Goal: Task Accomplishment & Management: Complete application form

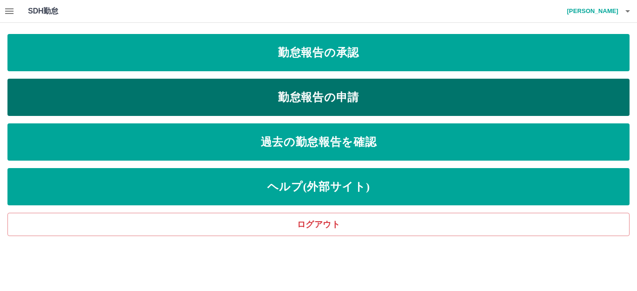
click at [323, 103] on link "勤怠報告の申請" at bounding box center [318, 97] width 622 height 37
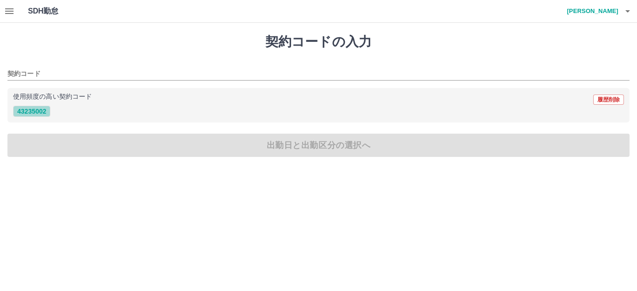
click at [36, 110] on button "43235002" at bounding box center [31, 111] width 37 height 11
type input "********"
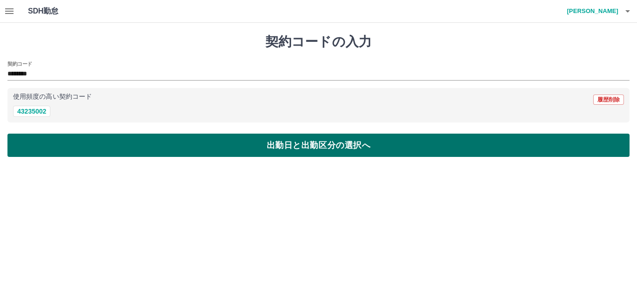
click at [133, 147] on button "出勤日と出勤区分の選択へ" at bounding box center [318, 145] width 622 height 23
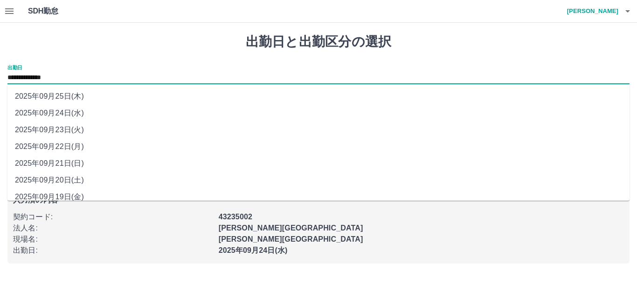
click at [45, 76] on input "**********" at bounding box center [318, 78] width 622 height 12
click at [65, 130] on li "2025年09月23日(火)" at bounding box center [318, 130] width 622 height 17
type input "**********"
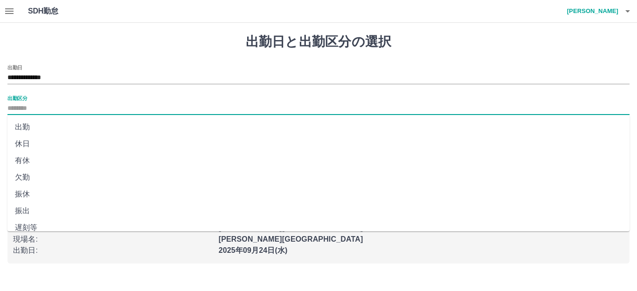
click at [49, 109] on input "出勤区分" at bounding box center [318, 109] width 622 height 12
click at [42, 162] on li "有休" at bounding box center [318, 160] width 622 height 17
type input "**"
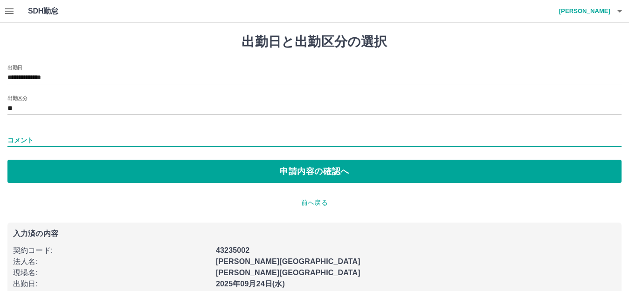
drag, startPoint x: 47, startPoint y: 139, endPoint x: 148, endPoint y: 145, distance: 101.3
click at [47, 138] on input "コメント" at bounding box center [314, 141] width 614 height 14
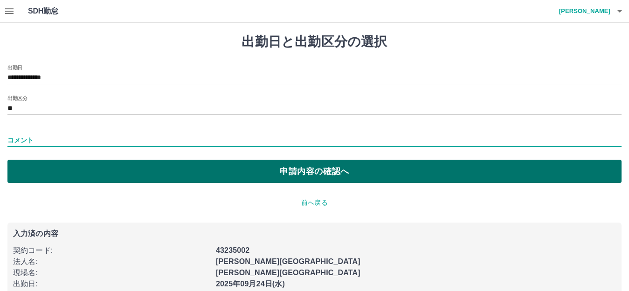
type input "*****"
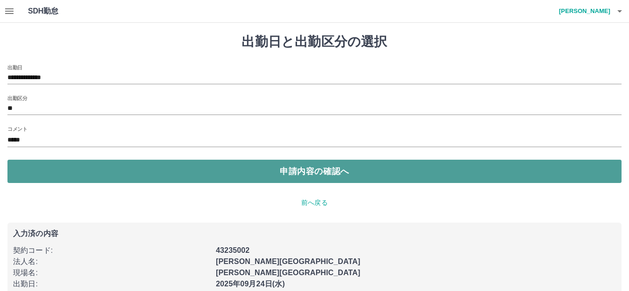
click at [234, 175] on button "申請内容の確認へ" at bounding box center [314, 171] width 614 height 23
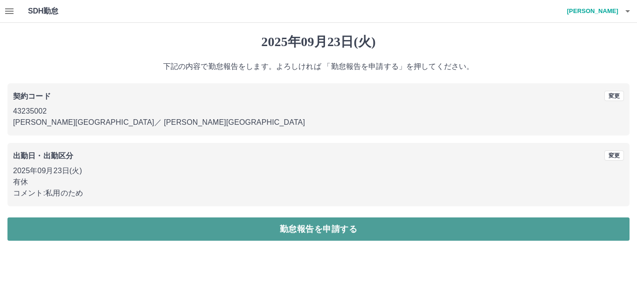
click at [311, 230] on button "勤怠報告を申請する" at bounding box center [318, 229] width 622 height 23
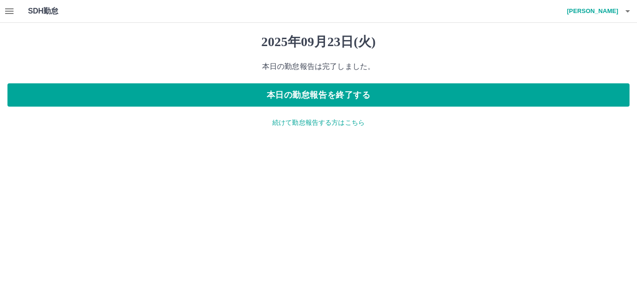
click at [297, 128] on div "2025年09月23日(火) 本日の勤怠報告は完了しました。 本日の勤怠報告を終了する 続けて勤怠報告する方はこちら" at bounding box center [318, 81] width 637 height 116
click at [284, 123] on p "続けて勤怠報告する方はこちら" at bounding box center [318, 123] width 622 height 10
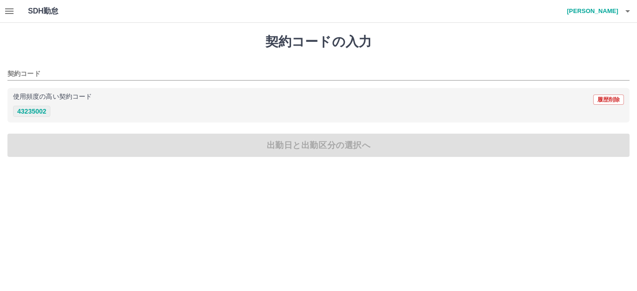
click at [44, 113] on button "43235002" at bounding box center [31, 111] width 37 height 11
type input "********"
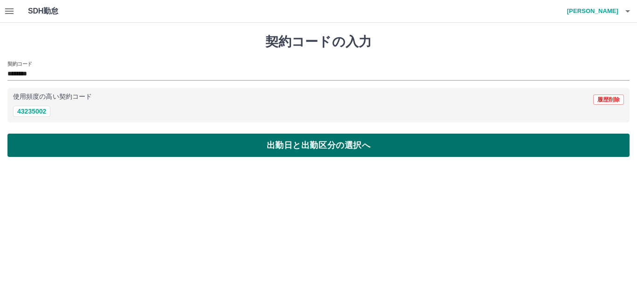
click at [81, 145] on button "出勤日と出勤区分の選択へ" at bounding box center [318, 145] width 622 height 23
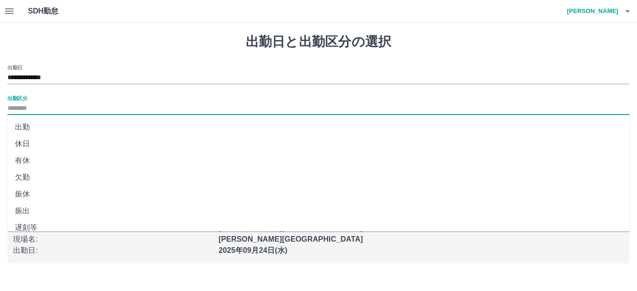
click at [45, 108] on input "出勤区分" at bounding box center [318, 109] width 622 height 12
click at [30, 128] on li "出勤" at bounding box center [318, 127] width 622 height 17
type input "**"
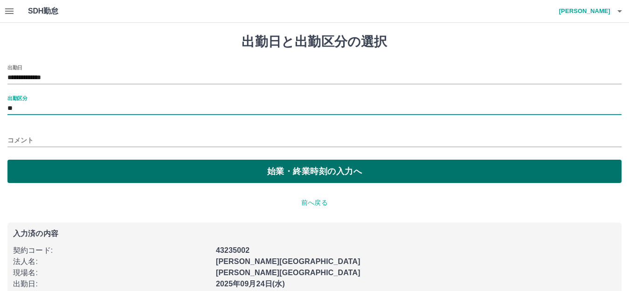
click at [63, 168] on button "始業・終業時刻の入力へ" at bounding box center [314, 171] width 614 height 23
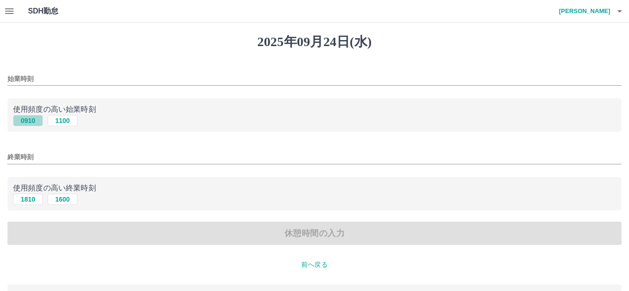
click at [34, 119] on button "0910" at bounding box center [28, 120] width 30 height 11
type input "****"
click at [32, 198] on button "1810" at bounding box center [28, 199] width 30 height 11
type input "****"
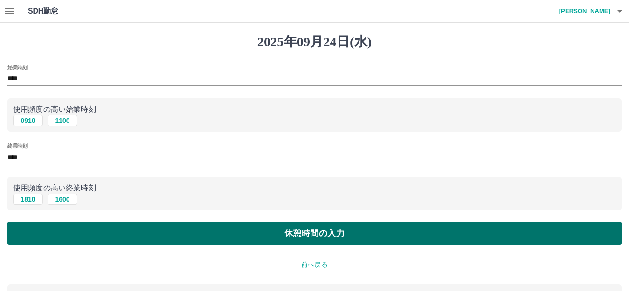
click at [65, 240] on button "休憩時間の入力" at bounding box center [314, 233] width 614 height 23
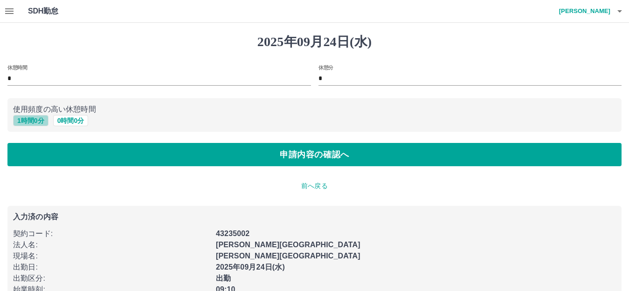
click at [20, 121] on button "1 時間 0 分" at bounding box center [30, 120] width 35 height 11
type input "*"
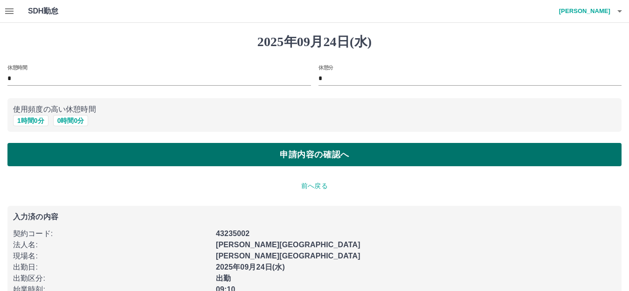
click at [55, 153] on button "申請内容の確認へ" at bounding box center [314, 154] width 614 height 23
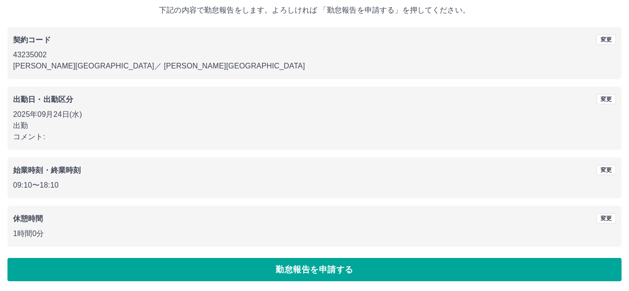
scroll to position [58, 0]
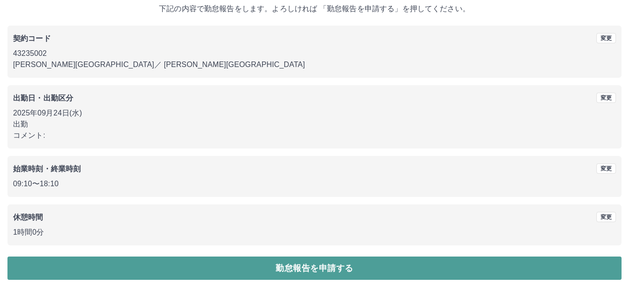
click at [288, 271] on button "勤怠報告を申請する" at bounding box center [314, 268] width 614 height 23
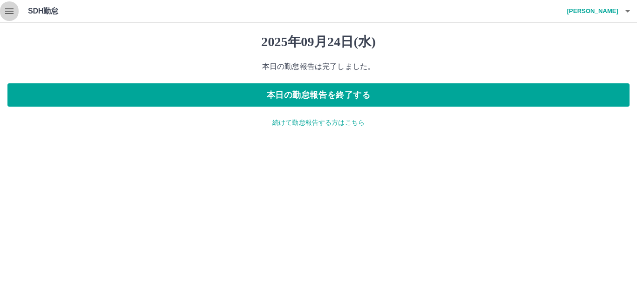
click at [15, 9] on button "button" at bounding box center [9, 11] width 19 height 22
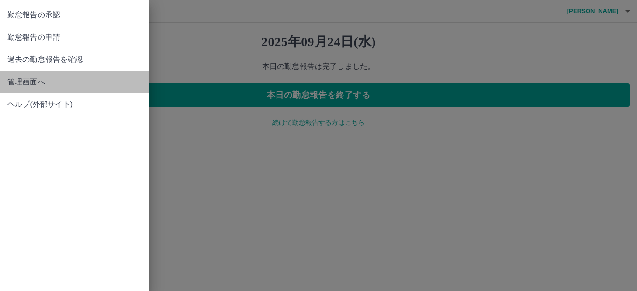
click at [41, 85] on span "管理画面へ" at bounding box center [74, 81] width 134 height 11
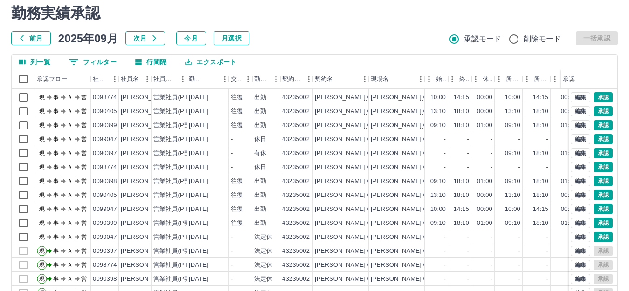
scroll to position [47, 0]
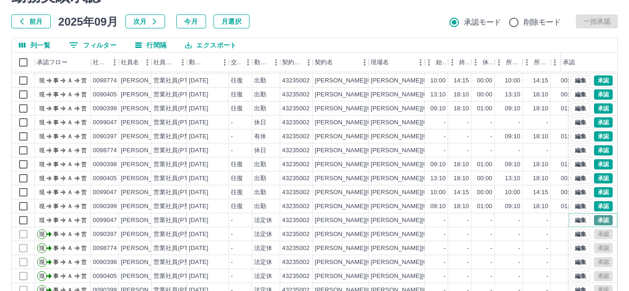
click at [595, 215] on button "承認" at bounding box center [603, 220] width 19 height 10
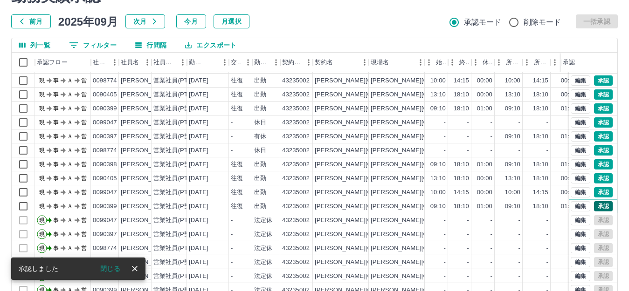
click at [594, 201] on button "承認" at bounding box center [603, 206] width 19 height 10
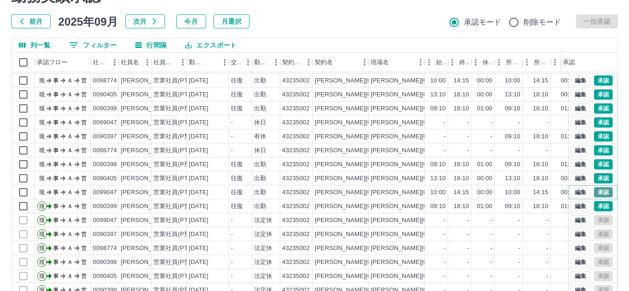
click at [598, 187] on button "承認" at bounding box center [603, 192] width 19 height 10
click at [596, 173] on button "承認" at bounding box center [603, 178] width 19 height 10
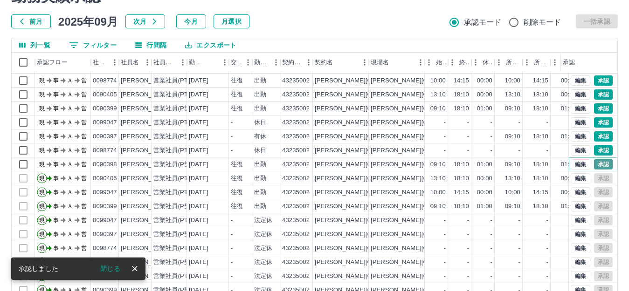
click at [594, 159] on button "承認" at bounding box center [603, 164] width 19 height 10
click at [598, 145] on button "承認" at bounding box center [603, 150] width 19 height 10
click at [595, 131] on button "承認" at bounding box center [603, 136] width 19 height 10
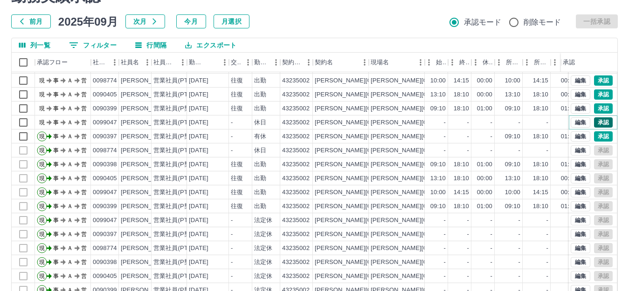
click at [596, 117] on button "承認" at bounding box center [603, 122] width 19 height 10
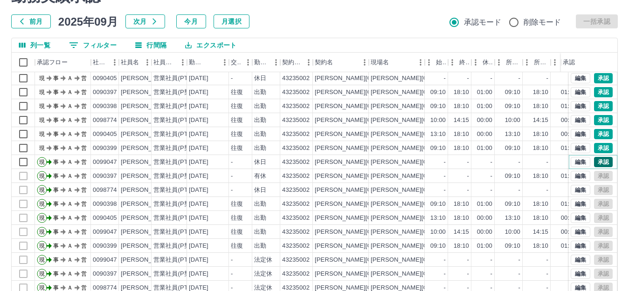
scroll to position [0, 0]
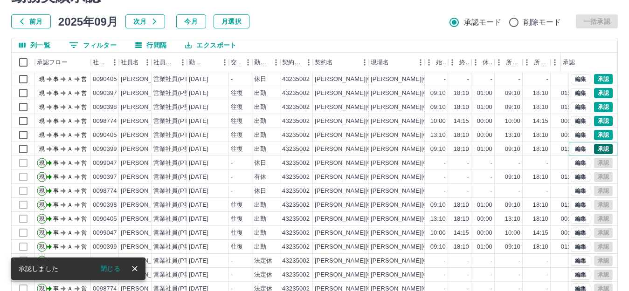
click at [596, 149] on button "承認" at bounding box center [603, 149] width 19 height 10
click at [594, 133] on button "承認" at bounding box center [603, 135] width 19 height 10
click at [594, 122] on button "承認" at bounding box center [603, 121] width 19 height 10
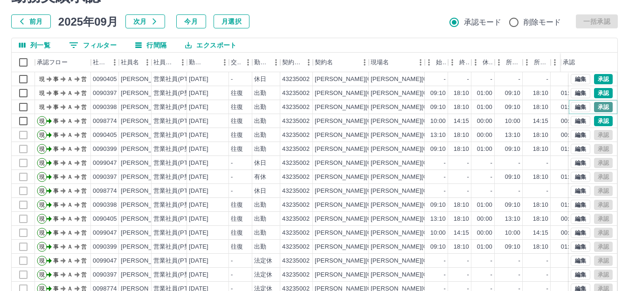
click at [598, 103] on button "承認" at bounding box center [603, 107] width 19 height 10
click at [594, 90] on button "承認" at bounding box center [603, 93] width 19 height 10
click at [594, 77] on button "承認" at bounding box center [603, 79] width 19 height 10
